Goal: Find specific page/section: Find specific page/section

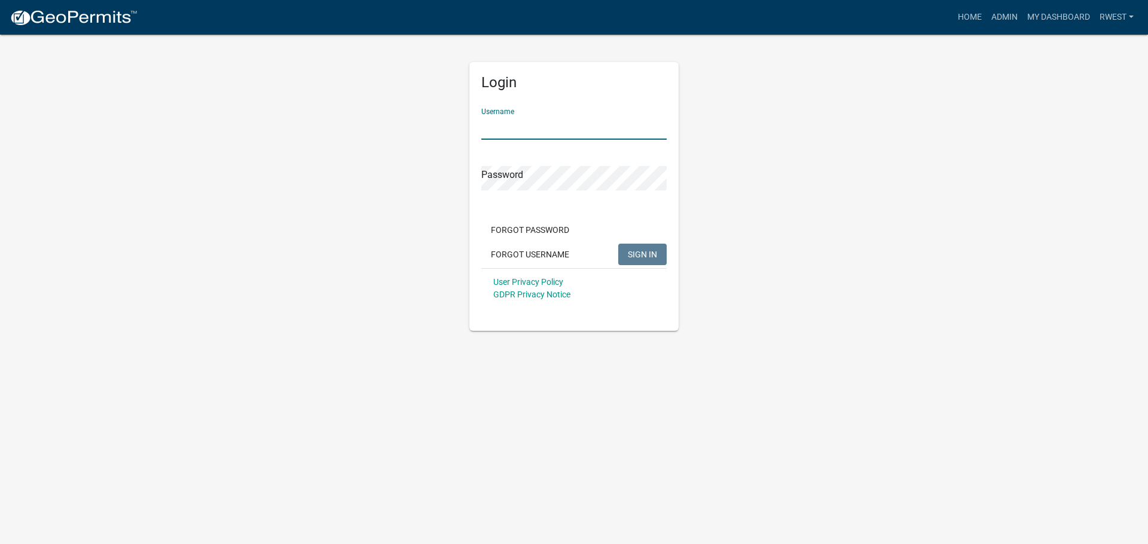
click at [548, 130] on input "Username" at bounding box center [573, 127] width 185 height 25
type input "rwest"
click at [618, 244] on button "SIGN IN" at bounding box center [642, 255] width 48 height 22
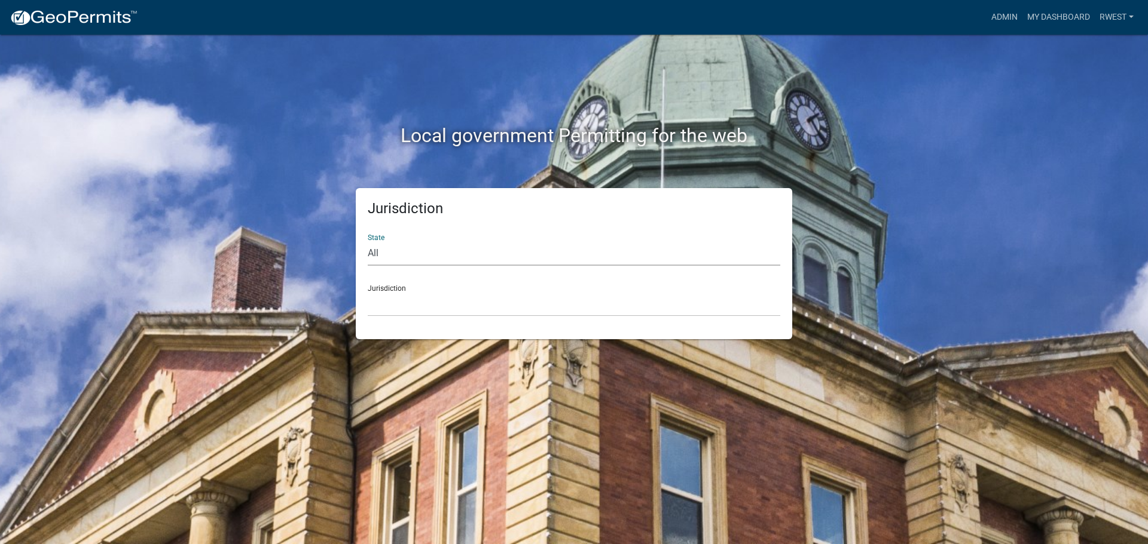
click at [418, 258] on select "All [US_STATE] [US_STATE] [US_STATE] [US_STATE] [US_STATE] [US_STATE] [US_STATE…" at bounding box center [574, 253] width 412 height 25
select select "[US_STATE]"
click at [368, 241] on select "All [US_STATE] [US_STATE] [US_STATE] [US_STATE] [US_STATE] [US_STATE] [US_STATE…" at bounding box center [574, 253] width 412 height 25
drag, startPoint x: 415, startPoint y: 264, endPoint x: 410, endPoint y: 307, distance: 43.4
click at [410, 307] on select "[GEOGRAPHIC_DATA], [US_STATE][PERSON_NAME][GEOGRAPHIC_DATA], [US_STATE][PERSON_…" at bounding box center [574, 304] width 412 height 25
